Goal: Task Accomplishment & Management: Manage account settings

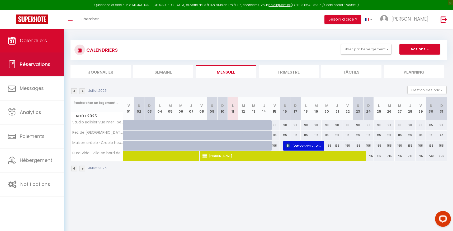
click at [52, 66] on link "Réservations" at bounding box center [32, 64] width 64 height 24
select select "not_cancelled"
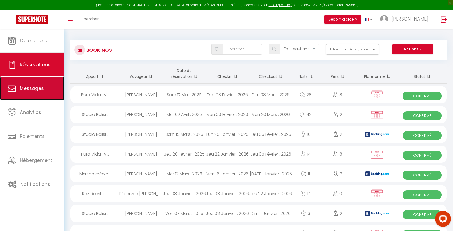
click at [46, 91] on link "Messages" at bounding box center [32, 88] width 64 height 24
select select "message"
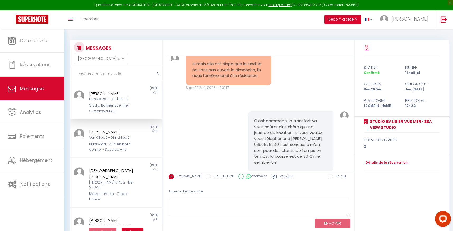
scroll to position [601, 0]
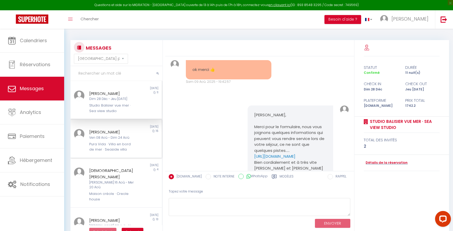
click at [125, 131] on div "[PERSON_NAME]" at bounding box center [112, 132] width 46 height 6
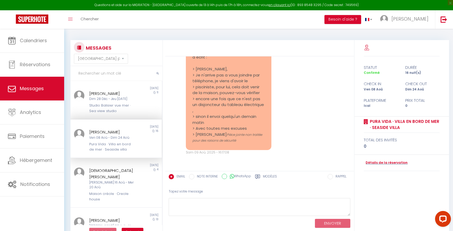
scroll to position [2149, 0]
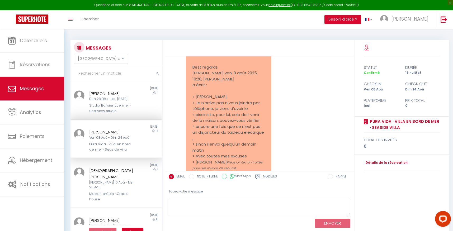
click at [139, 108] on div "11" at bounding box center [150, 101] width 23 height 23
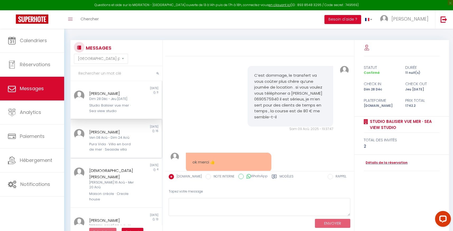
click at [87, 136] on div "[PERSON_NAME] 08 Aoû - Dim 24 Aoû Pura Vida · Villa en bord de mer · Seaside vi…" at bounding box center [112, 140] width 53 height 23
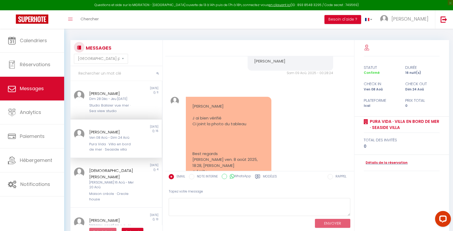
scroll to position [2063, 0]
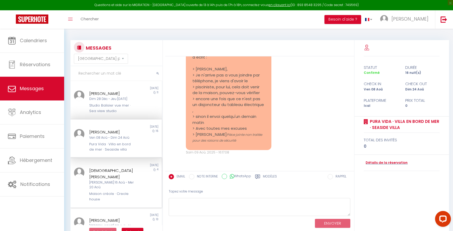
click at [131, 170] on div "[DEMOGRAPHIC_DATA][PERSON_NAME]" at bounding box center [112, 173] width 46 height 12
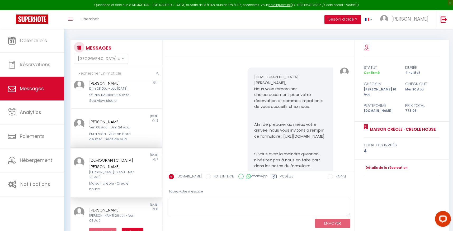
scroll to position [11, 0]
click at [102, 208] on div "[PERSON_NAME] [PERSON_NAME] 26 Juil - Ven 08 Aoû Pura Vida · Villa en bord de m…" at bounding box center [112, 221] width 53 height 28
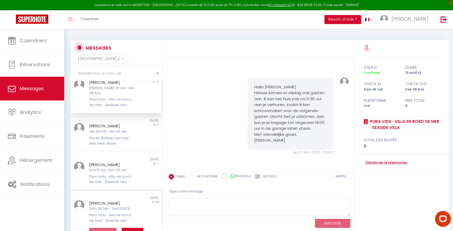
scroll to position [142, 0]
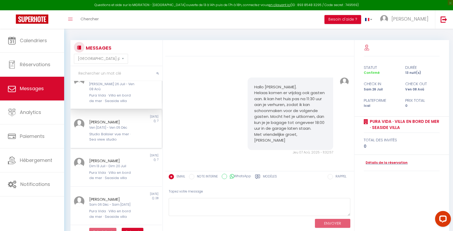
click at [113, 125] on div "Ven [DATE] - Ven 05 Déc" at bounding box center [112, 127] width 46 height 5
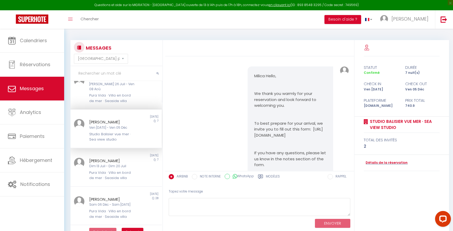
scroll to position [277, 0]
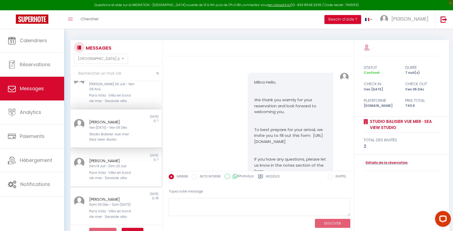
click at [119, 170] on div "Pura Vida · Villa en bord de mer · Seaside villa" at bounding box center [112, 175] width 46 height 11
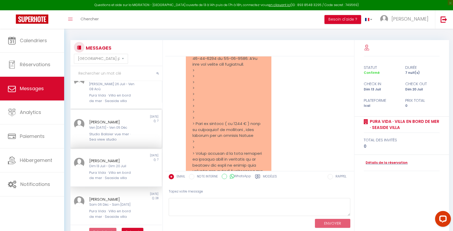
scroll to position [2560, 0]
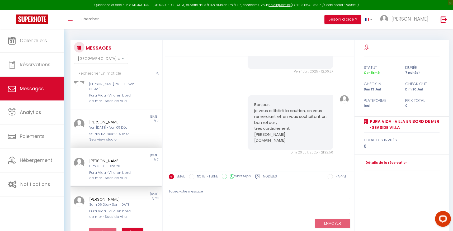
click at [101, 196] on div "[PERSON_NAME]" at bounding box center [112, 199] width 46 height 6
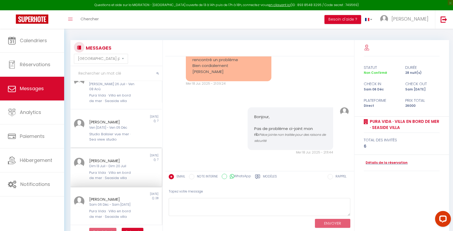
click at [126, 164] on div "Dim 13 Juil - Dim 20 Juil" at bounding box center [112, 166] width 46 height 5
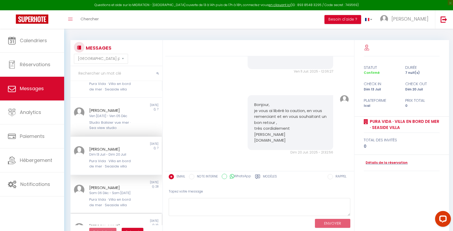
scroll to position [154, 0]
click at [113, 223] on div "[PERSON_NAME]" at bounding box center [112, 226] width 46 height 6
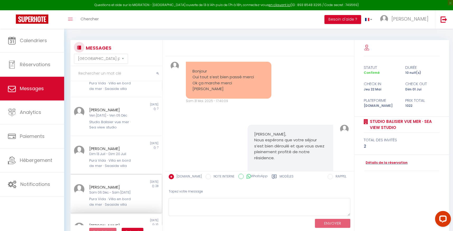
scroll to position [1748, 0]
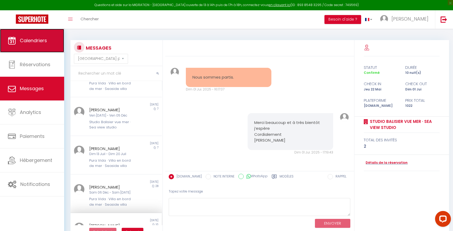
click at [28, 32] on link "Calendriers" at bounding box center [32, 41] width 64 height 24
